Goal: Task Accomplishment & Management: Manage account settings

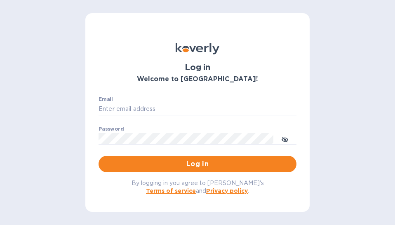
click at [129, 100] on div "Email ​" at bounding box center [197, 111] width 198 height 30
click at [119, 109] on input "Email" at bounding box center [197, 109] width 198 height 12
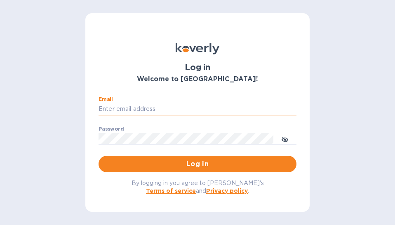
click at [116, 109] on input "Email" at bounding box center [197, 109] width 198 height 12
click at [116, 110] on input "Email" at bounding box center [197, 109] width 198 height 12
type input "e"
type input "E"
type input "A"
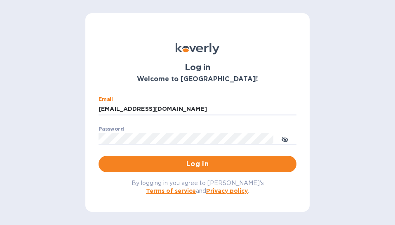
type input "[EMAIL_ADDRESS][DOMAIN_NAME]"
click at [180, 165] on span "Log in" at bounding box center [197, 164] width 184 height 10
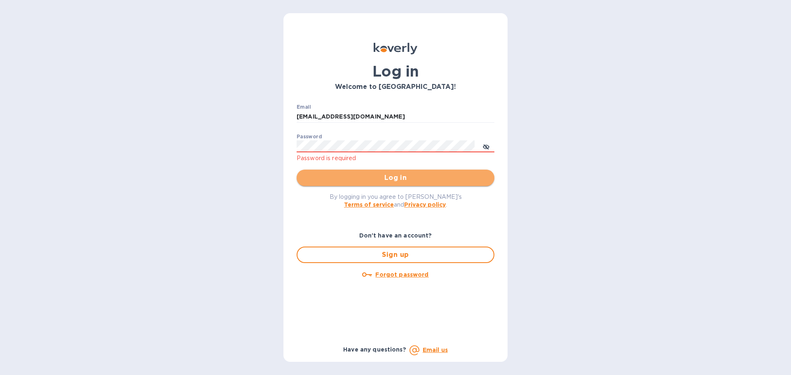
click at [394, 174] on span "Log in" at bounding box center [395, 178] width 184 height 10
click at [394, 173] on span "Log in" at bounding box center [395, 178] width 184 height 10
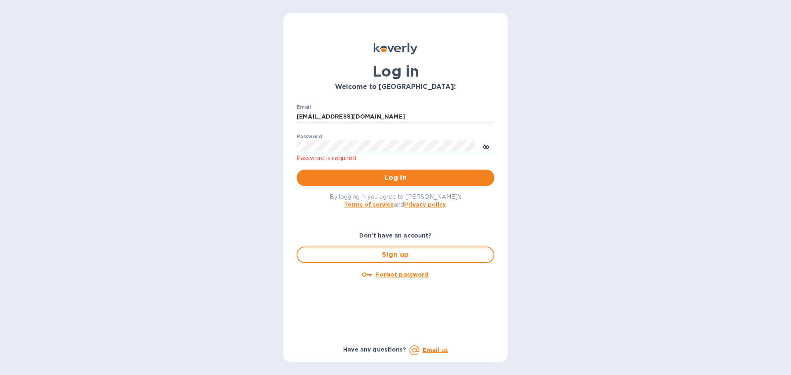
click at [394, 146] on div at bounding box center [474, 146] width 0 height 0
